Goal: Information Seeking & Learning: Learn about a topic

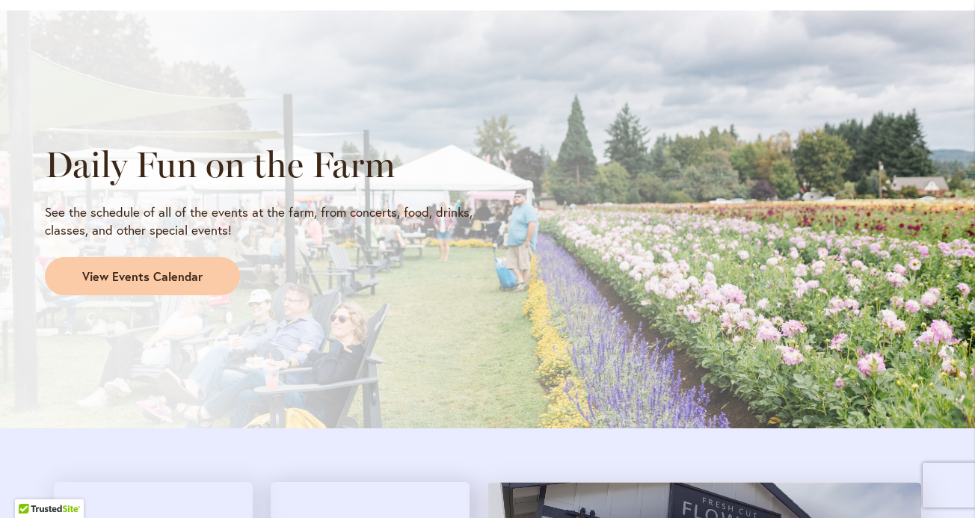
scroll to position [1231, 0]
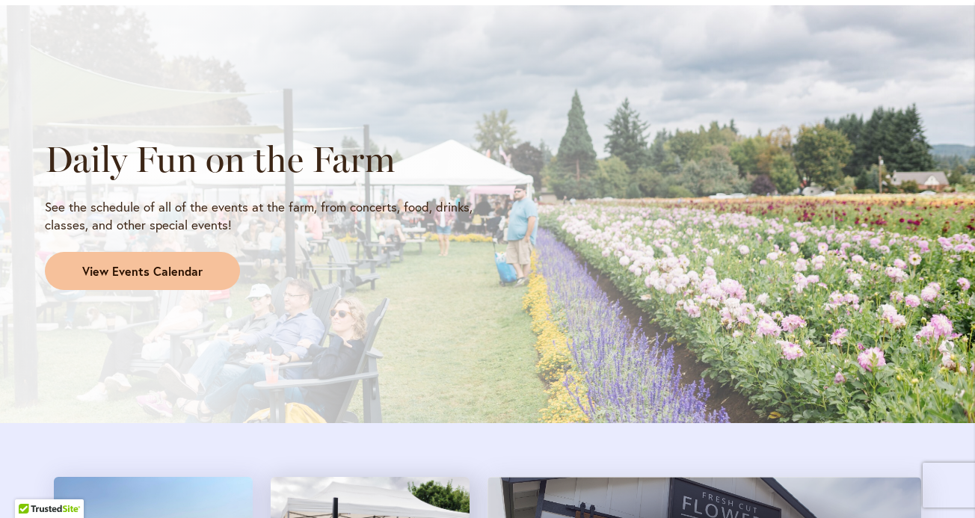
click at [162, 272] on span "View Events Calendar" at bounding box center [142, 271] width 120 height 17
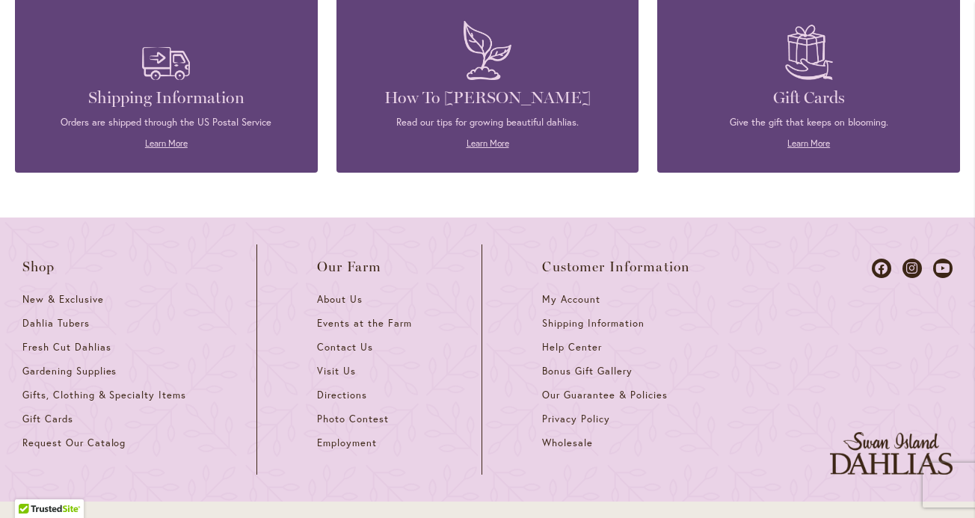
scroll to position [4063, 0]
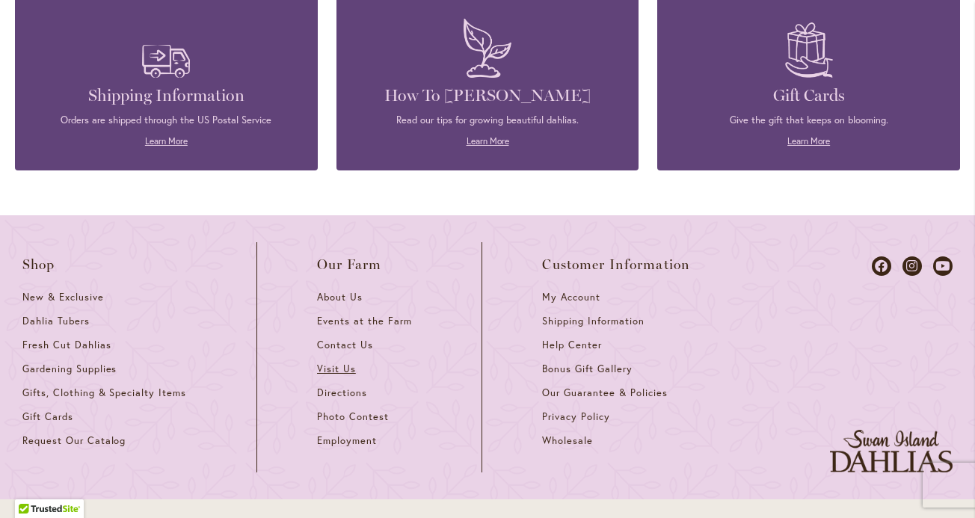
click at [345, 369] on span "Visit Us" at bounding box center [336, 369] width 39 height 13
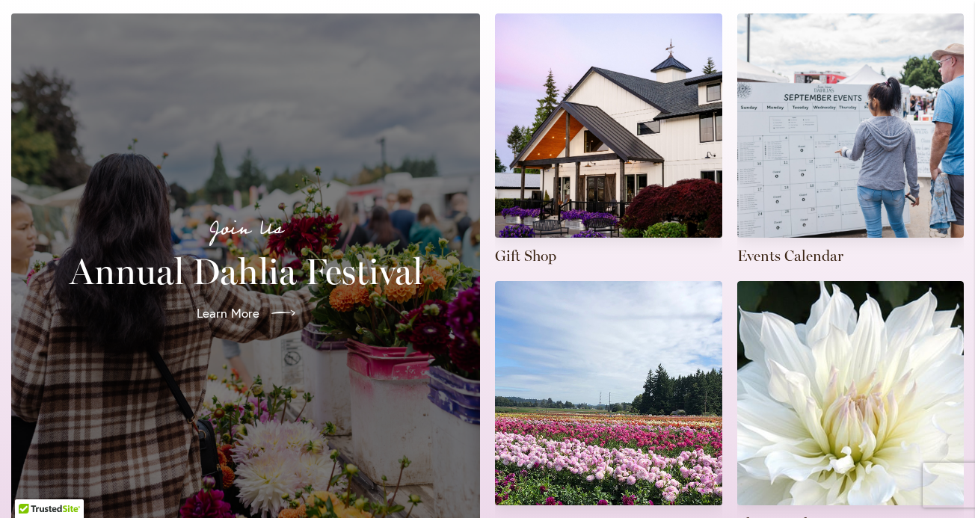
scroll to position [371, 0]
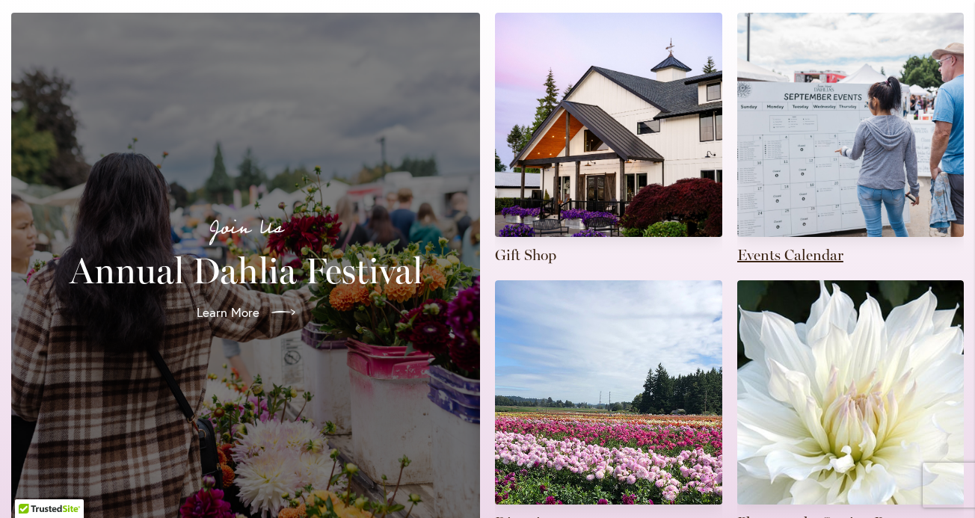
click at [771, 113] on link at bounding box center [851, 139] width 227 height 253
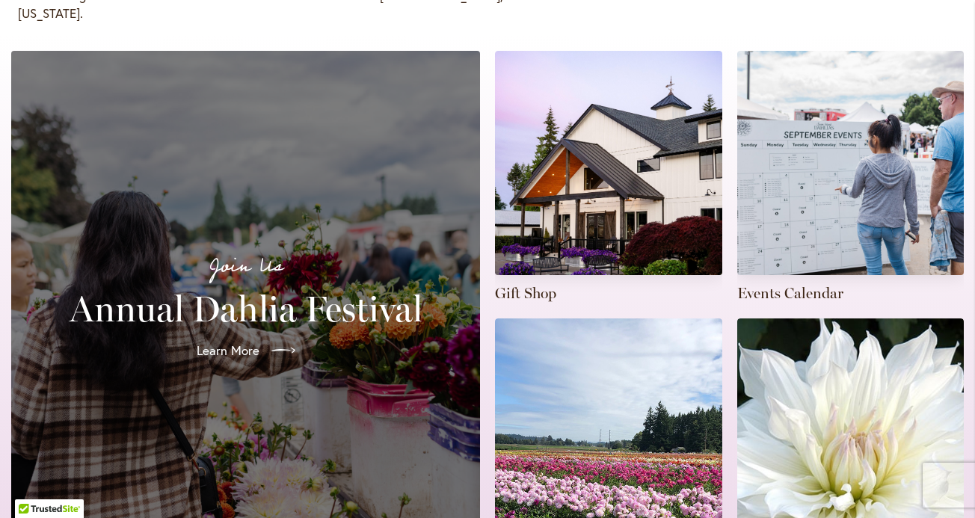
scroll to position [330, 0]
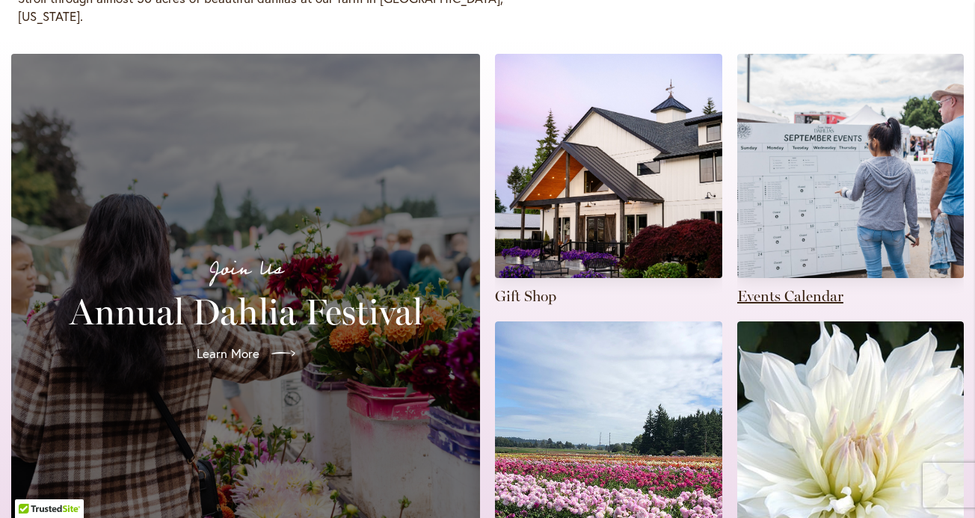
click at [786, 279] on link at bounding box center [851, 180] width 227 height 253
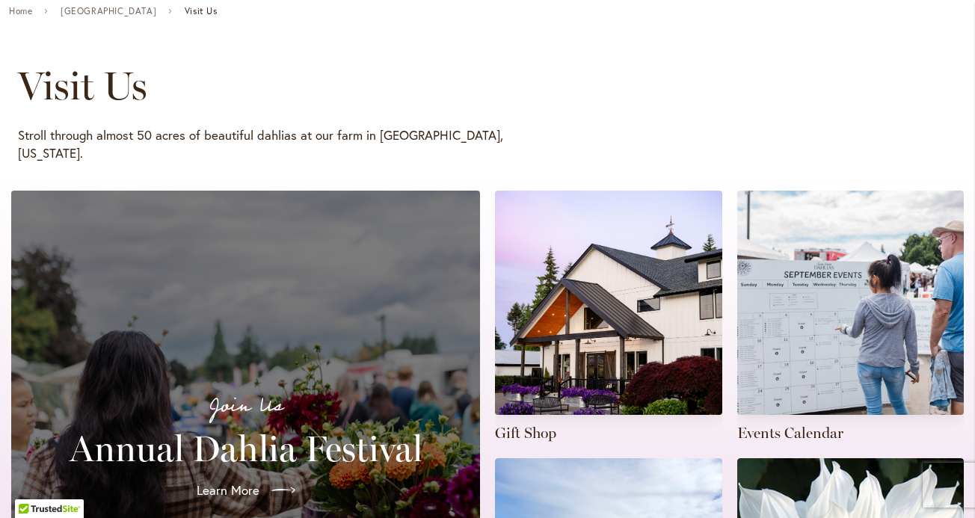
scroll to position [521, 0]
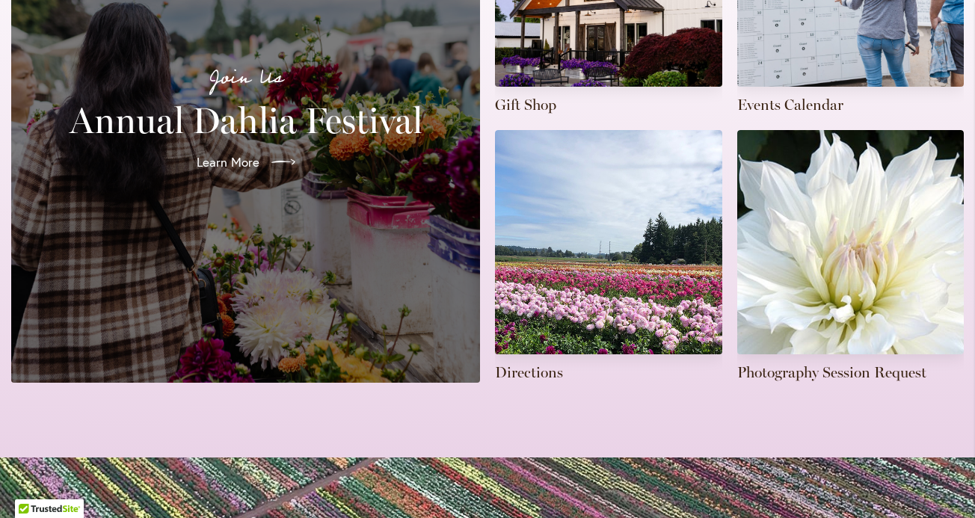
click at [272, 171] on div "Join Us Annual Dahlia Festival Learn More" at bounding box center [245, 122] width 433 height 485
click at [244, 153] on span "Learn More" at bounding box center [226, 162] width 63 height 18
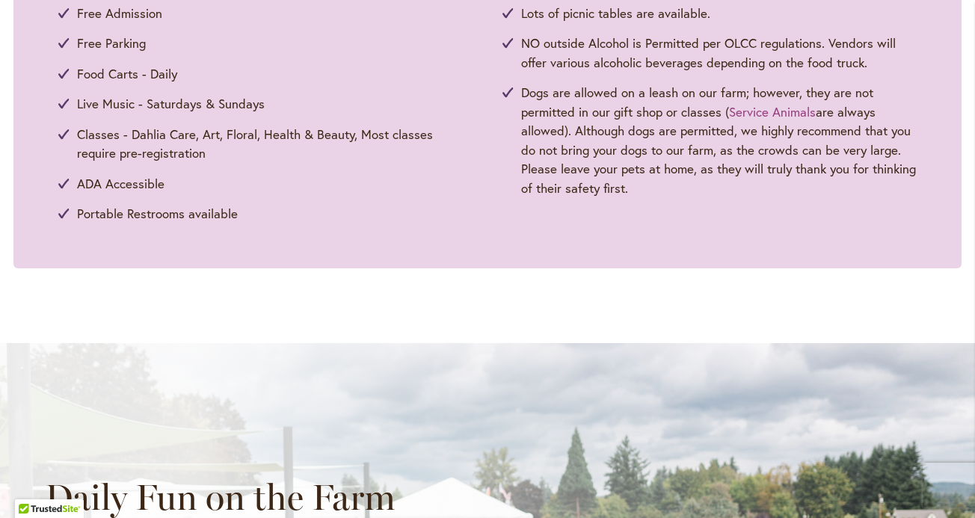
scroll to position [895, 0]
